Goal: Information Seeking & Learning: Learn about a topic

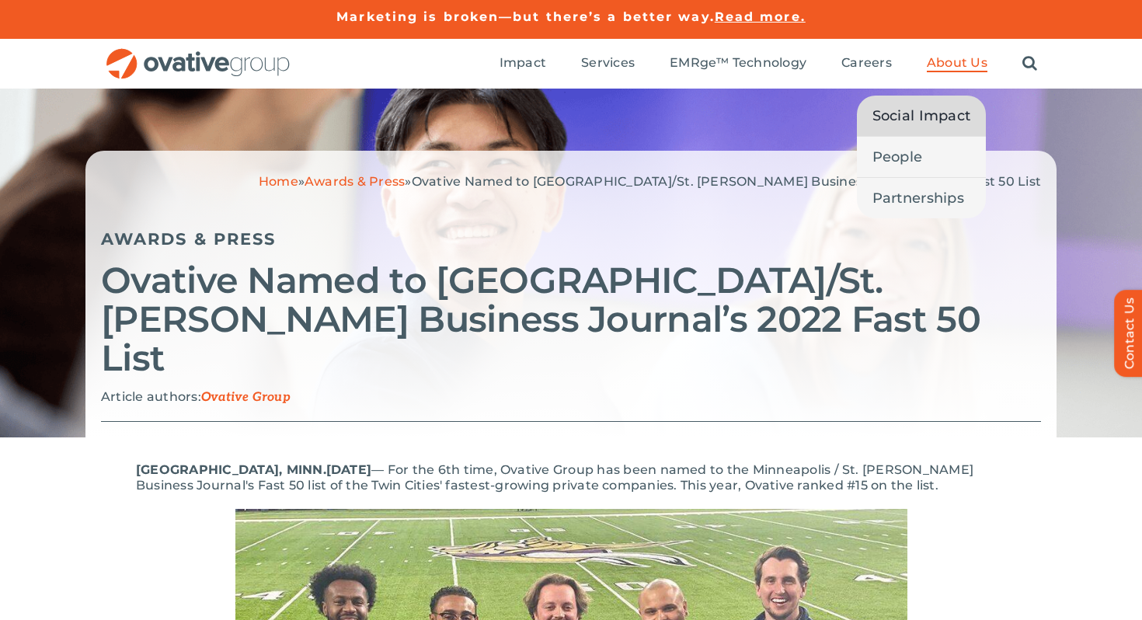
click at [920, 126] on span "Social Impact" at bounding box center [922, 116] width 99 height 22
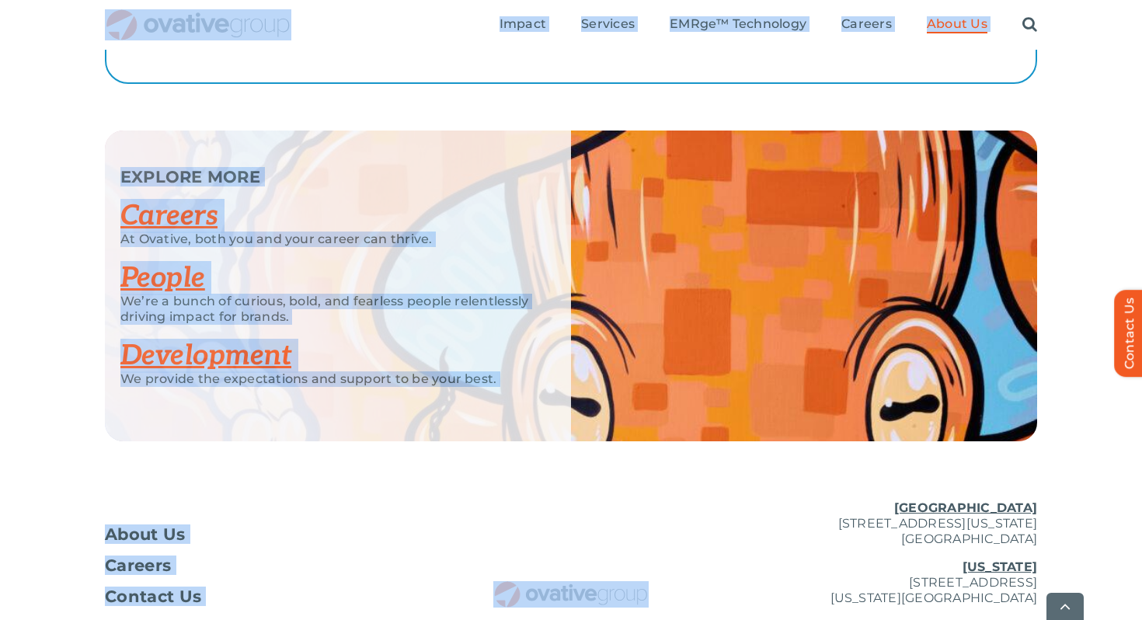
scroll to position [2982, 0]
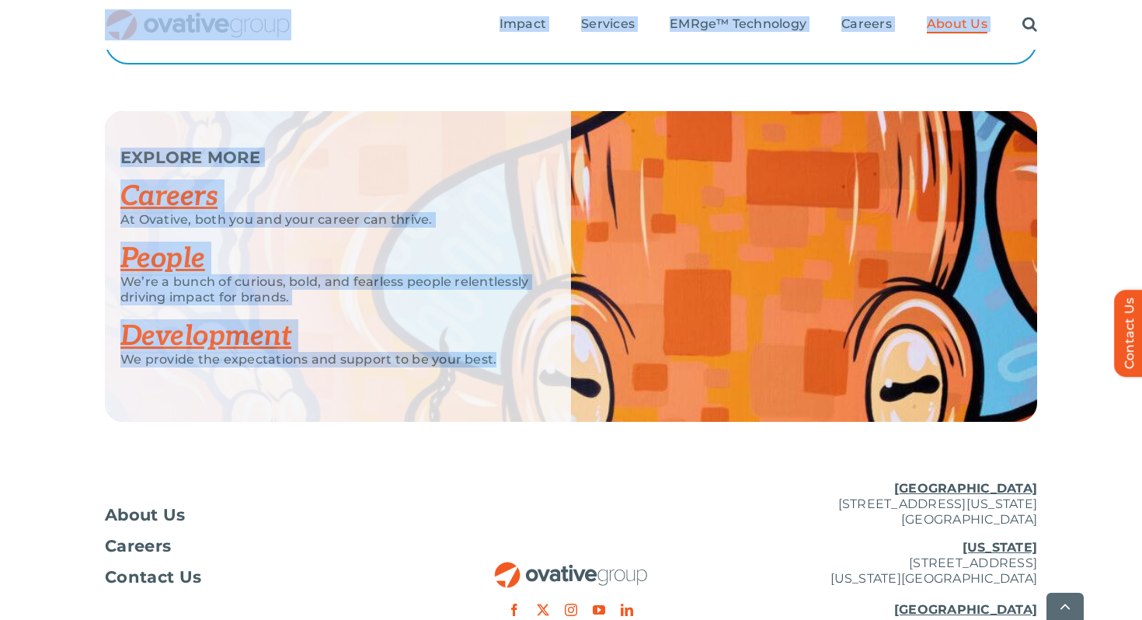
drag, startPoint x: 41, startPoint y: 65, endPoint x: 478, endPoint y: 420, distance: 563.0
copy div "Search for: Toggle Navigation Impact Expert Insights Case Studies Awards & Pres…"
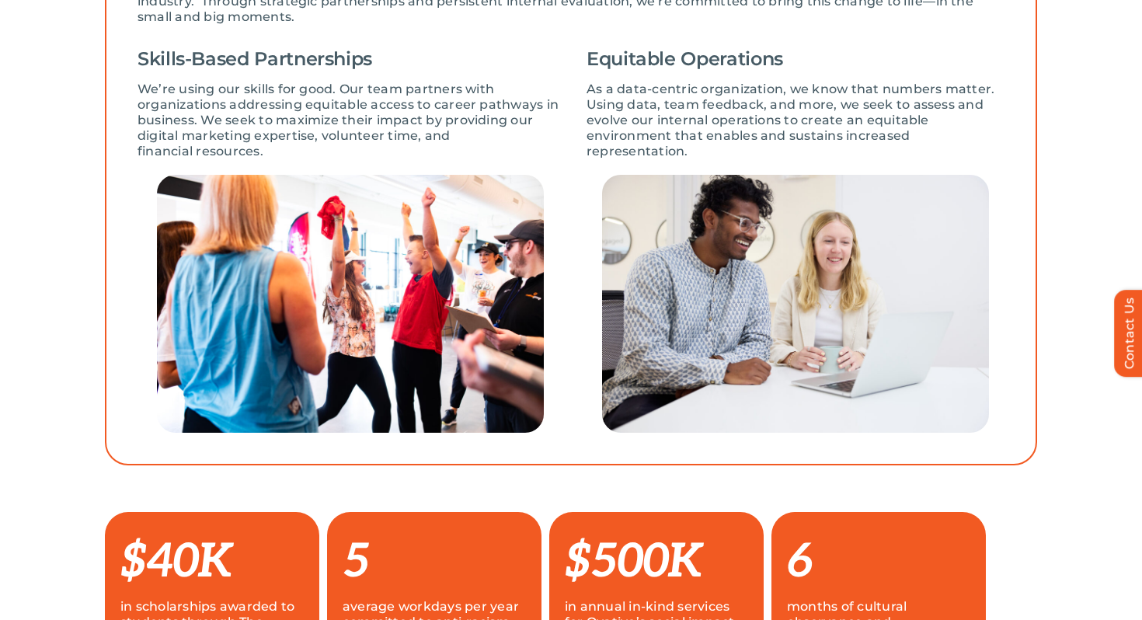
scroll to position [0, 0]
